Goal: Task Accomplishment & Management: Use online tool/utility

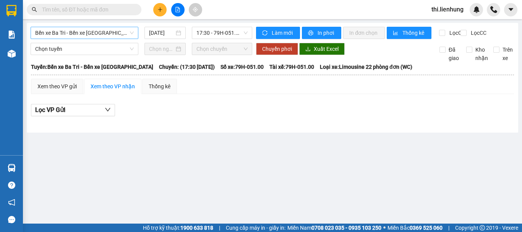
click at [109, 33] on span "Bến xe Ba Tri - Bến xe [GEOGRAPHIC_DATA]" at bounding box center [84, 32] width 99 height 11
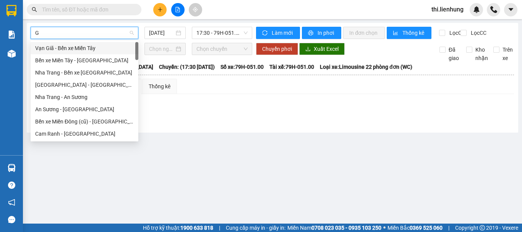
type input "GA"
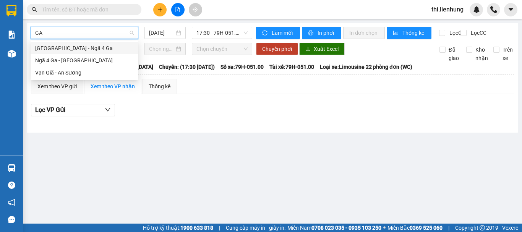
click at [87, 49] on div "[GEOGRAPHIC_DATA] - Ngã 4 Ga" at bounding box center [84, 48] width 99 height 8
type input "[DATE]"
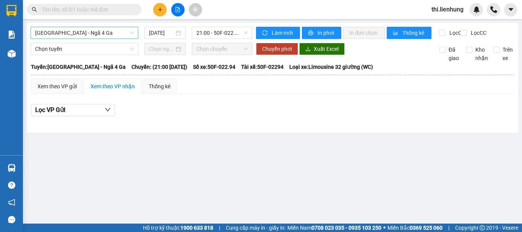
click at [87, 49] on div "[GEOGRAPHIC_DATA] - Ngã 4 Ga [DATE] 21:00 - 50F-022.94 Làm mới In phơi In đơn c…" at bounding box center [273, 78] width 492 height 110
click at [85, 55] on span "Chọn tuyến" at bounding box center [84, 48] width 99 height 11
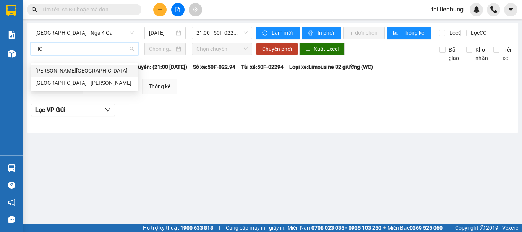
type input "HCM"
click at [74, 80] on div "[GEOGRAPHIC_DATA] - [PERSON_NAME]" at bounding box center [84, 83] width 99 height 8
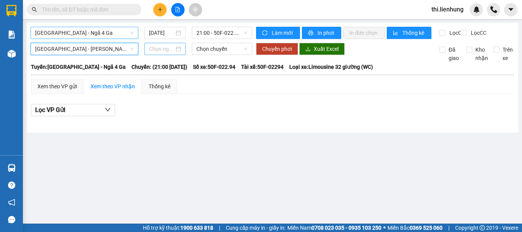
click at [163, 51] on div at bounding box center [165, 49] width 41 height 12
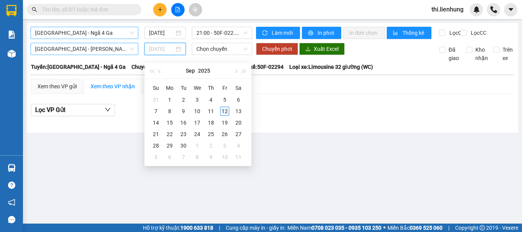
type input "[DATE]"
drag, startPoint x: 226, startPoint y: 112, endPoint x: 222, endPoint y: 101, distance: 11.9
click at [226, 112] on div "12" at bounding box center [224, 111] width 9 height 9
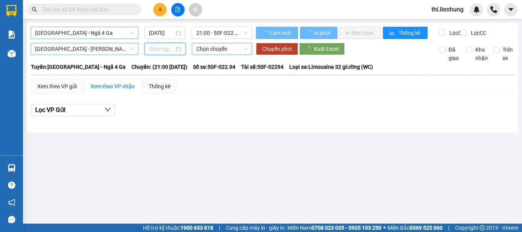
type input "[DATE]"
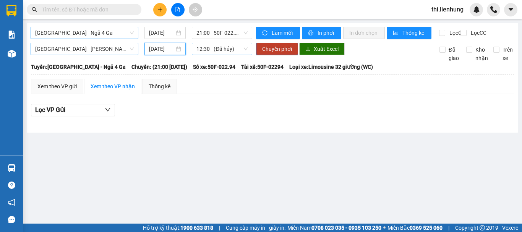
click at [216, 54] on span "12:30 - (Đã hủy)" at bounding box center [222, 48] width 51 height 11
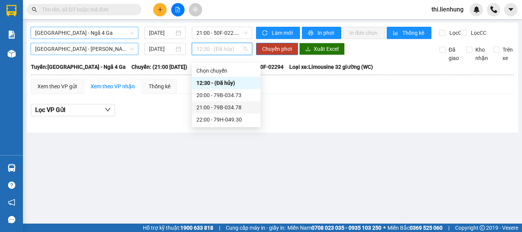
click at [213, 108] on div "21:00 - 79B-034.78" at bounding box center [227, 107] width 60 height 8
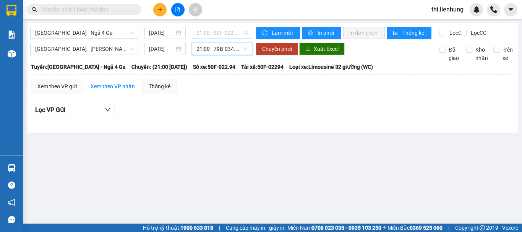
click at [215, 30] on span "21:00 - 50F-022.94" at bounding box center [222, 32] width 51 height 11
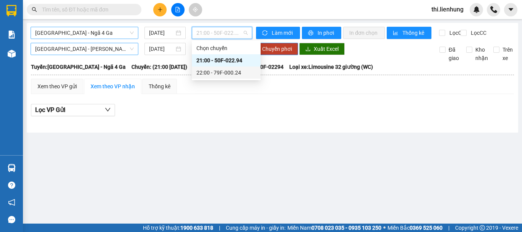
click at [226, 69] on div "22:00 - 79F-000.24" at bounding box center [227, 72] width 60 height 8
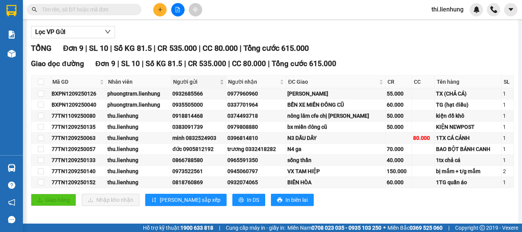
scroll to position [88, 0]
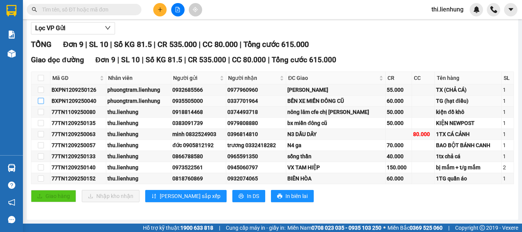
click at [41, 101] on input "checkbox" at bounding box center [41, 101] width 6 height 6
checkbox input "true"
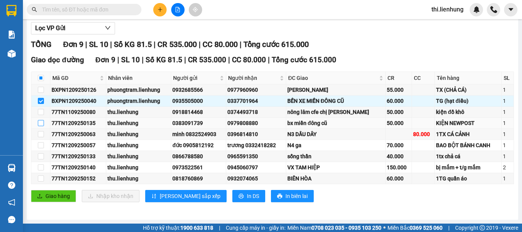
click at [42, 121] on input "checkbox" at bounding box center [41, 123] width 6 height 6
checkbox input "true"
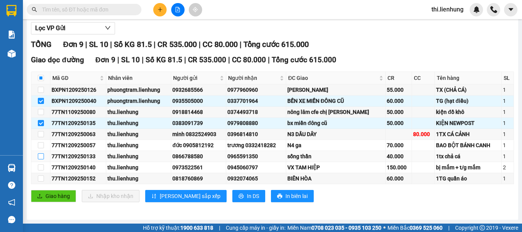
click at [40, 157] on input "checkbox" at bounding box center [41, 156] width 6 height 6
checkbox input "true"
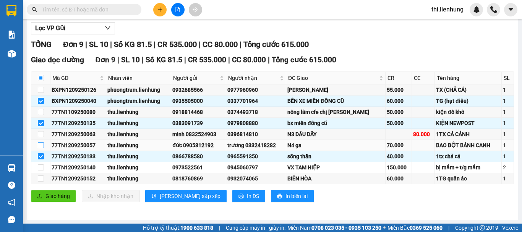
click at [42, 146] on input "checkbox" at bounding box center [41, 145] width 6 height 6
checkbox input "true"
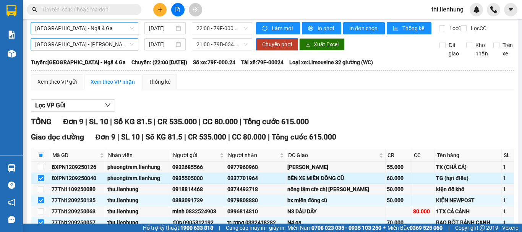
scroll to position [0, 0]
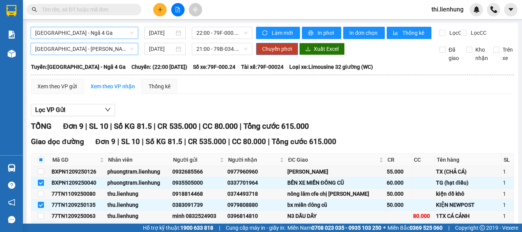
click at [280, 53] on span "Chuyển phơi" at bounding box center [277, 49] width 30 height 8
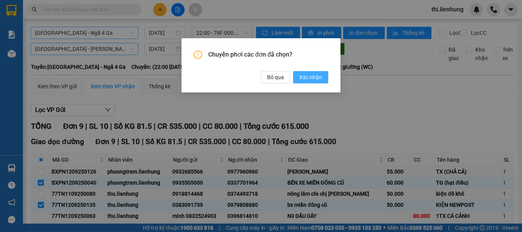
click at [314, 78] on span "Xác nhận" at bounding box center [310, 77] width 23 height 8
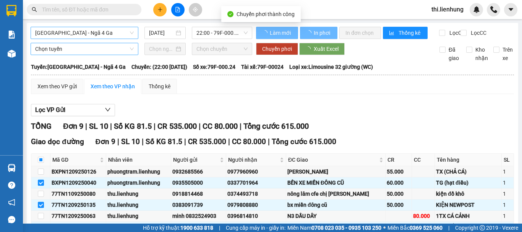
checkbox input "false"
